Goal: Information Seeking & Learning: Learn about a topic

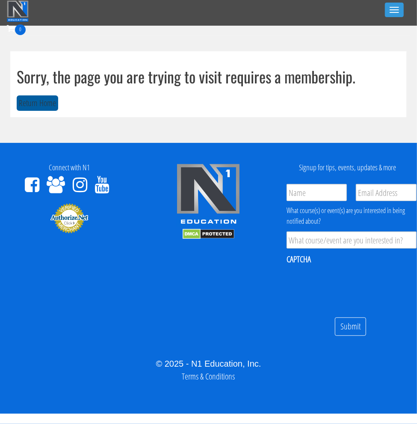
click at [51, 108] on button "Return Home" at bounding box center [38, 103] width 42 height 16
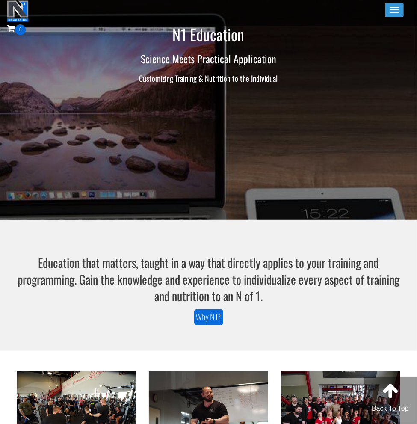
click at [392, 9] on span "button" at bounding box center [394, 9] width 9 height 1
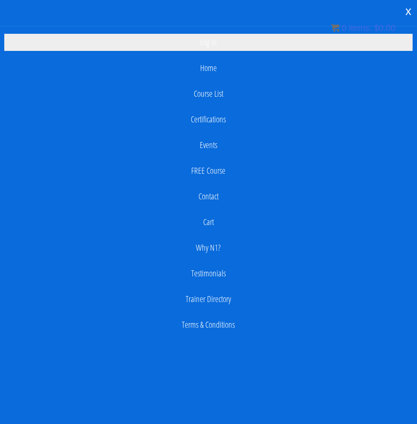
click at [222, 45] on link "Log In" at bounding box center [208, 42] width 409 height 17
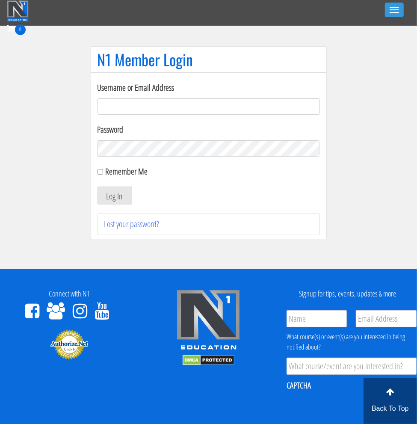
type input "[EMAIL_ADDRESS][DOMAIN_NAME]"
click at [123, 176] on label "Remember Me" at bounding box center [126, 172] width 42 height 12
click at [103, 175] on input "Remember Me" at bounding box center [101, 172] width 6 height 6
checkbox input "true"
click at [122, 190] on button "Log In" at bounding box center [115, 196] width 35 height 18
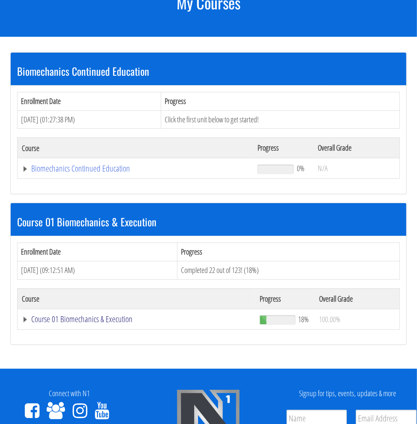
scroll to position [85, 0]
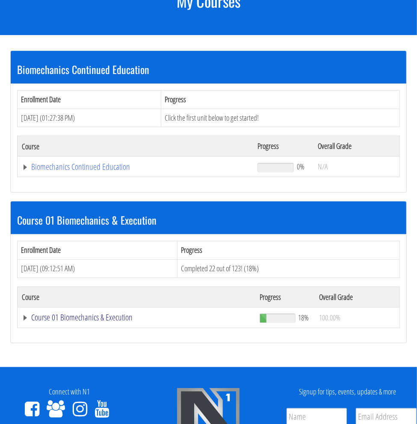
click at [56, 171] on link "Course 01 Biomechanics & Execution" at bounding box center [135, 167] width 227 height 9
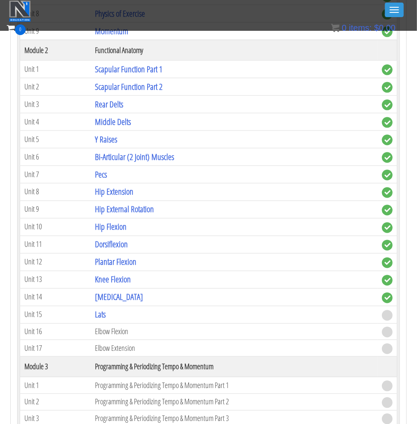
scroll to position [552, 0]
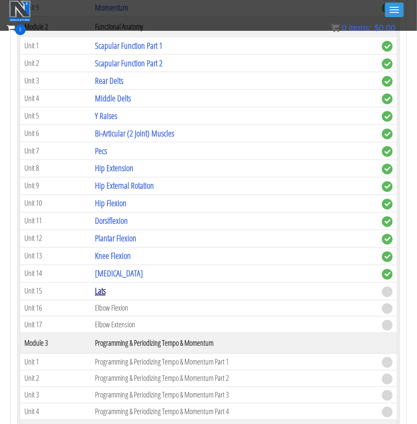
click at [99, 286] on link "Lats" at bounding box center [100, 292] width 11 height 12
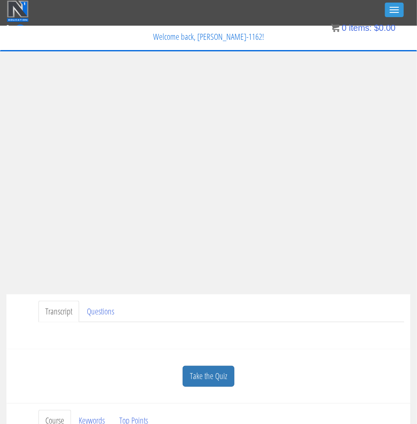
click at [190, 312] on ul "Transcript Questions" at bounding box center [222, 312] width 366 height 22
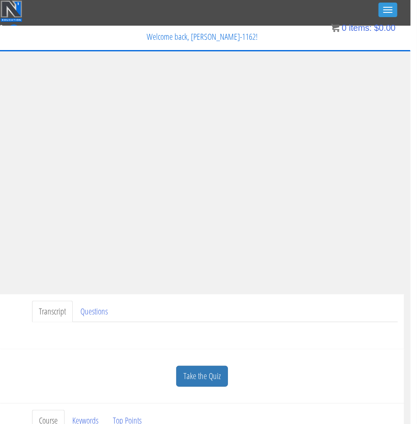
scroll to position [0, 6]
click at [304, 320] on ul "Transcript Questions" at bounding box center [215, 312] width 366 height 22
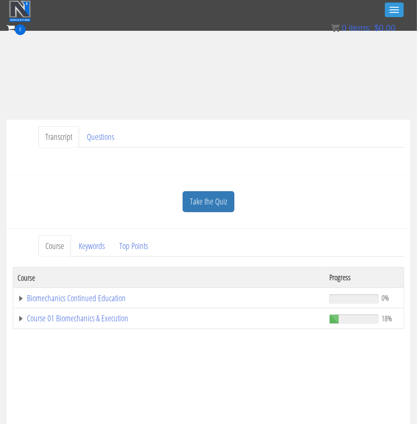
scroll to position [153, 0]
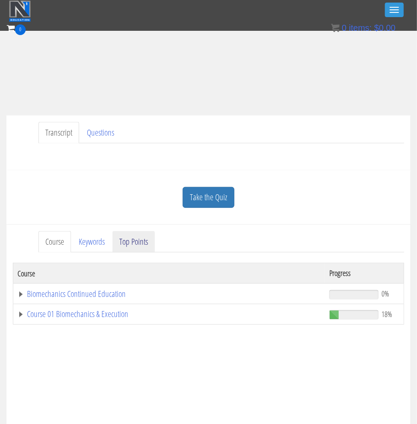
click at [140, 241] on link "Top Points" at bounding box center [134, 242] width 42 height 22
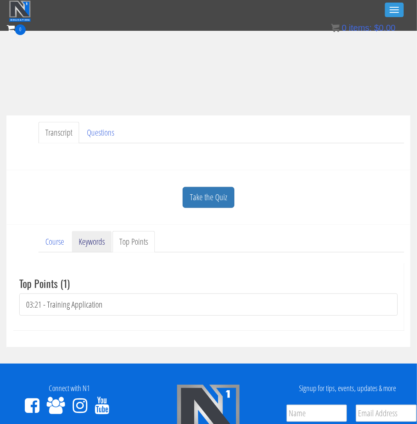
click at [76, 238] on link "Keywords" at bounding box center [92, 242] width 40 height 22
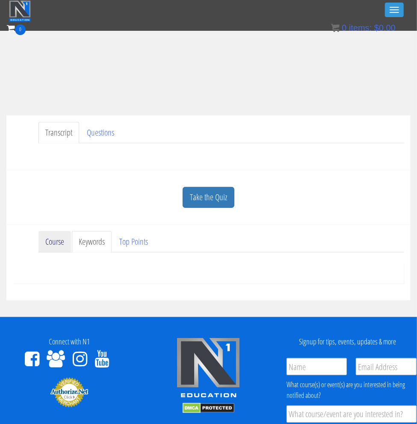
click at [68, 238] on link "Course" at bounding box center [55, 242] width 33 height 22
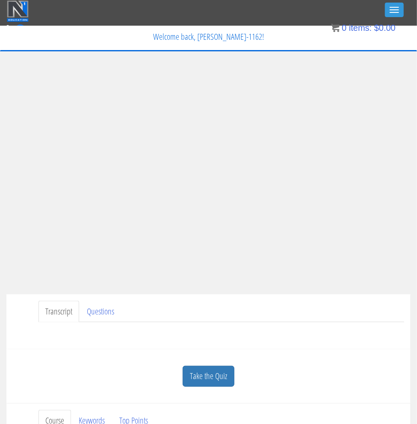
scroll to position [0, 0]
click at [115, 311] on link "Questions" at bounding box center [100, 312] width 41 height 22
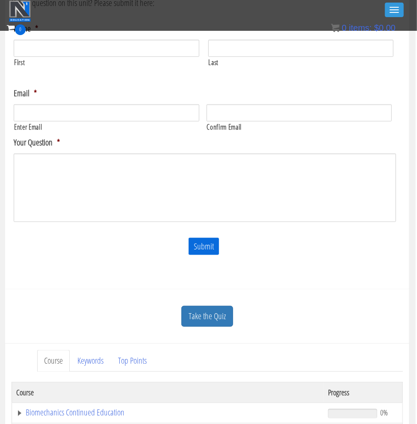
scroll to position [335, 1]
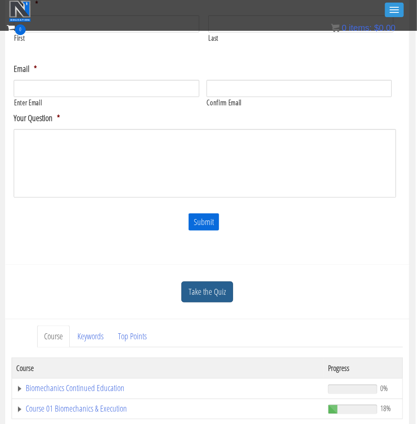
click at [205, 289] on link "Take the Quiz" at bounding box center [208, 292] width 52 height 21
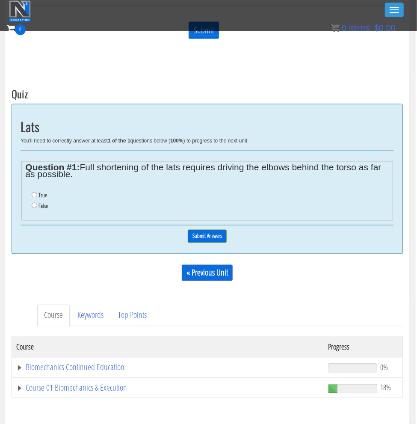
scroll to position [528, 1]
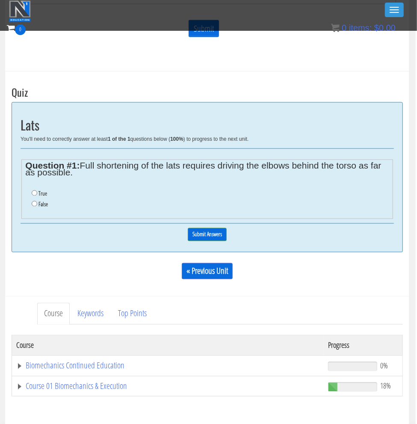
click at [42, 190] on label "True" at bounding box center [43, 193] width 9 height 7
click at [37, 190] on input "True" at bounding box center [35, 193] width 6 height 6
radio input "true"
click at [193, 230] on input "Submit Answers" at bounding box center [207, 234] width 39 height 13
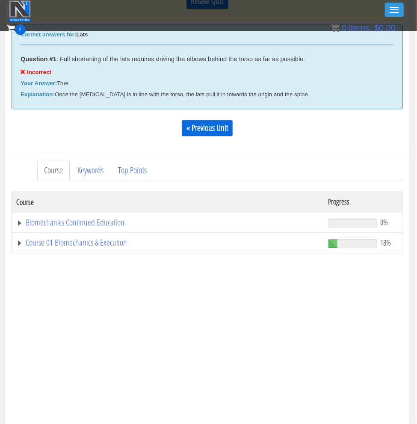
scroll to position [775, 1]
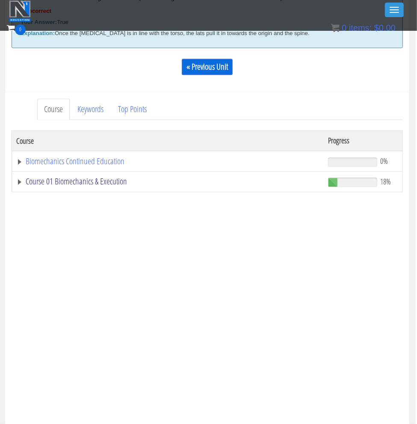
click at [73, 183] on link "Course 01 Biomechanics & Execution" at bounding box center [168, 181] width 304 height 9
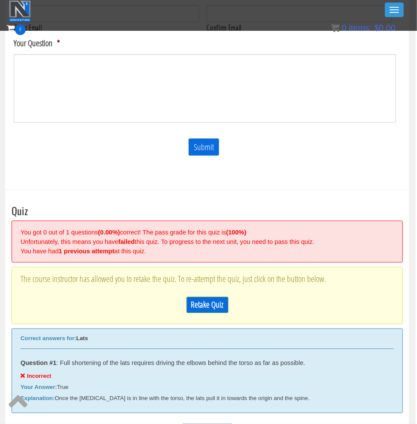
scroll to position [411, 1]
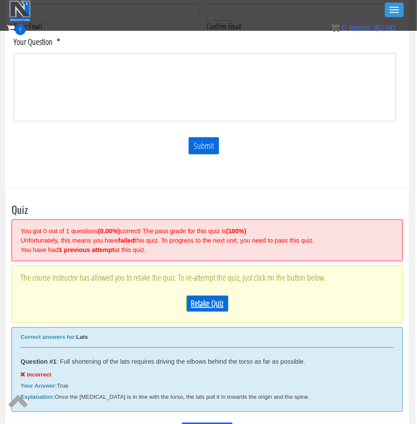
click at [207, 306] on link "Retake Quiz" at bounding box center [208, 304] width 42 height 16
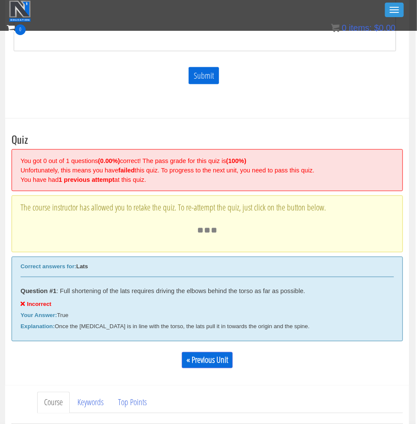
scroll to position [504, 1]
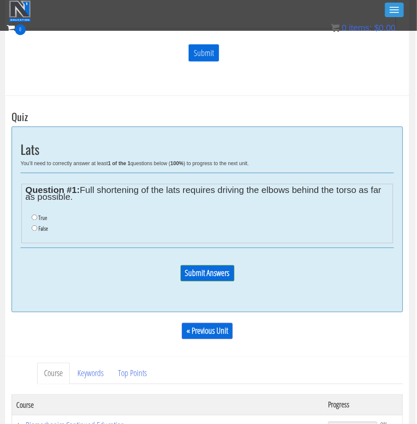
click at [35, 230] on ul "True False" at bounding box center [207, 224] width 364 height 30
click at [39, 226] on label "False" at bounding box center [43, 229] width 9 height 7
click at [37, 226] on input "False" at bounding box center [35, 229] width 6 height 6
radio input "true"
click at [195, 266] on input "Submit Answers" at bounding box center [208, 273] width 54 height 16
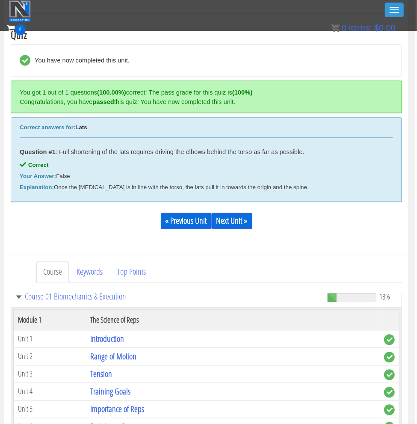
scroll to position [45, 0]
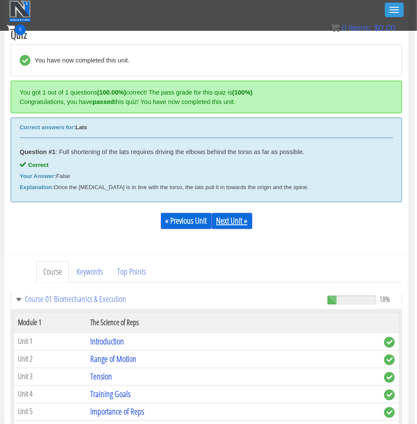
click at [243, 224] on link "Next Unit »" at bounding box center [232, 221] width 41 height 16
